Goal: Navigation & Orientation: Find specific page/section

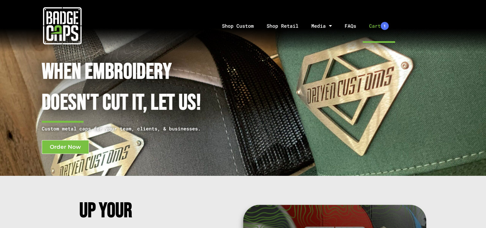
click at [370, 27] on link "Cart 1" at bounding box center [379, 26] width 32 height 34
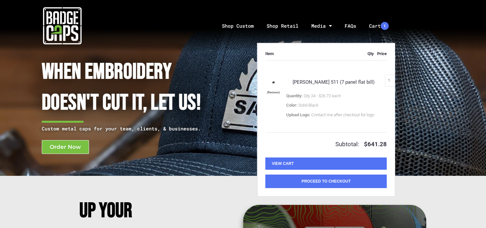
click at [274, 91] on button "(Remove)" at bounding box center [273, 92] width 13 height 6
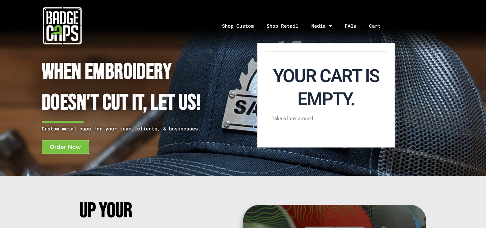
click at [418, 15] on nav "Shop Custom Shop Retail Media Social Blog FAQs Cart Your cart is empty. Take a …" at bounding box center [305, 26] width 361 height 34
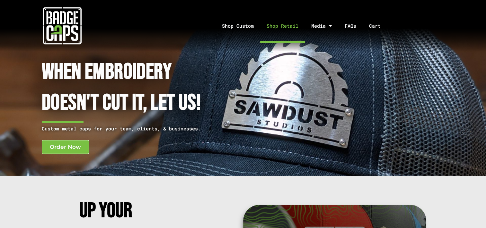
click at [292, 31] on link "Shop Retail" at bounding box center [282, 26] width 45 height 34
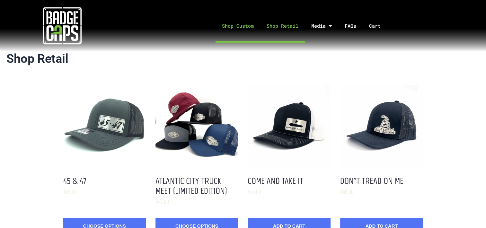
click at [248, 24] on link "Shop Custom" at bounding box center [238, 26] width 45 height 34
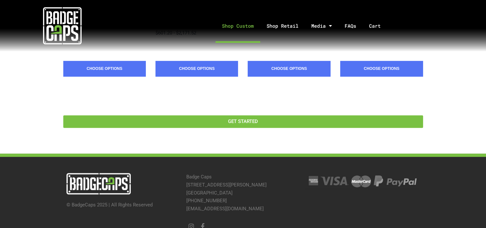
scroll to position [270, 0]
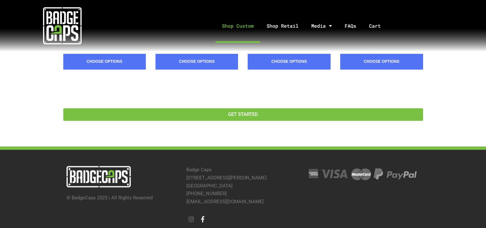
click at [204, 216] on icon at bounding box center [203, 219] width 6 height 6
